Goal: Task Accomplishment & Management: Manage account settings

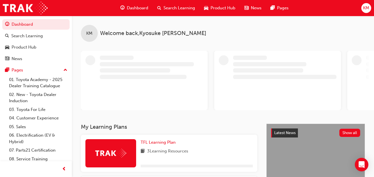
click at [367, 8] on span "KM" at bounding box center [366, 8] width 6 height 6
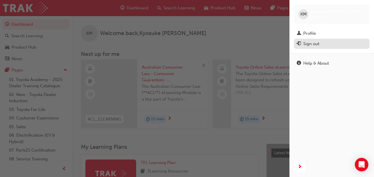
click at [326, 45] on div "Sign out" at bounding box center [332, 43] width 70 height 7
